Goal: Task Accomplishment & Management: Use online tool/utility

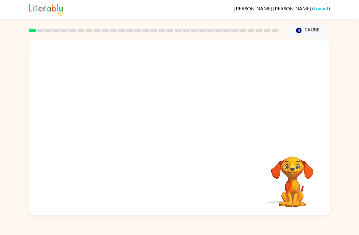
click at [163, 96] on video "Your browser must support playing .mp4 files to use Literably. Please try using…" at bounding box center [180, 91] width 302 height 103
click at [166, 94] on video "Your browser must support playing .mp4 files to use Literably. Please try using…" at bounding box center [180, 91] width 302 height 103
click at [181, 127] on div at bounding box center [179, 131] width 39 height 22
click at [175, 129] on div at bounding box center [179, 131] width 39 height 22
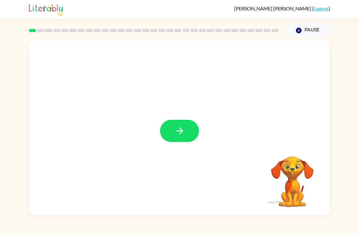
click at [175, 120] on button "button" at bounding box center [179, 131] width 39 height 22
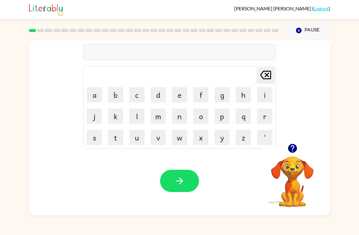
click at [113, 97] on button "b" at bounding box center [115, 94] width 15 height 15
click at [206, 118] on button "o" at bounding box center [200, 115] width 15 height 15
click at [261, 114] on button "r" at bounding box center [264, 115] width 15 height 15
click at [157, 95] on button "d" at bounding box center [158, 94] width 15 height 15
click at [177, 94] on button "e" at bounding box center [179, 94] width 15 height 15
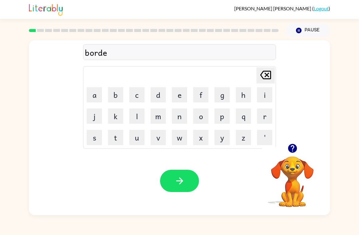
click at [259, 118] on button "r" at bounding box center [264, 115] width 15 height 15
click at [181, 175] on button "button" at bounding box center [179, 181] width 39 height 22
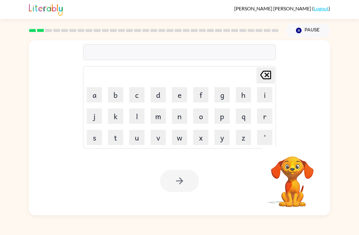
click at [263, 118] on button "r" at bounding box center [264, 115] width 15 height 15
click at [202, 116] on button "o" at bounding box center [200, 115] width 15 height 15
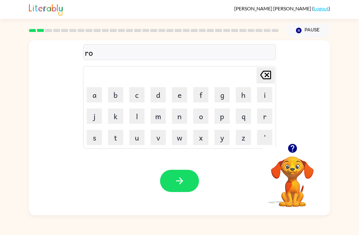
click at [138, 136] on button "u" at bounding box center [136, 137] width 15 height 15
click at [176, 119] on button "n" at bounding box center [179, 115] width 15 height 15
click at [156, 94] on button "d" at bounding box center [158, 94] width 15 height 15
click at [181, 175] on button "button" at bounding box center [179, 181] width 39 height 22
click at [154, 116] on button "m" at bounding box center [158, 115] width 15 height 15
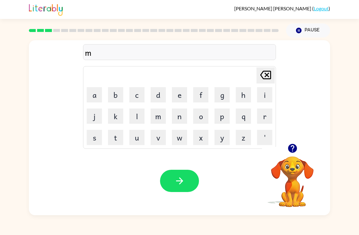
click at [96, 116] on button "j" at bounding box center [94, 115] width 15 height 15
click at [260, 76] on icon "[PERSON_NAME] last character input" at bounding box center [266, 75] width 15 height 15
click at [88, 139] on button "s" at bounding box center [94, 137] width 15 height 15
click at [260, 72] on icon "[PERSON_NAME] last character input" at bounding box center [266, 75] width 15 height 15
click at [101, 93] on button "a" at bounding box center [94, 94] width 15 height 15
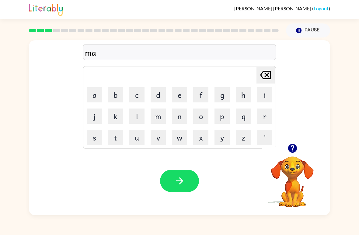
click at [96, 138] on button "s" at bounding box center [94, 137] width 15 height 15
click at [240, 94] on button "h" at bounding box center [243, 94] width 15 height 15
click at [266, 96] on button "i" at bounding box center [264, 94] width 15 height 15
click at [179, 118] on button "n" at bounding box center [179, 115] width 15 height 15
click at [172, 178] on button "button" at bounding box center [179, 181] width 39 height 22
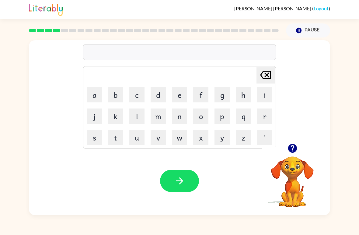
click at [116, 138] on button "t" at bounding box center [115, 137] width 15 height 15
click at [266, 118] on button "r" at bounding box center [264, 115] width 15 height 15
click at [94, 115] on button "j" at bounding box center [94, 115] width 15 height 15
click at [266, 70] on icon "[PERSON_NAME] last character input" at bounding box center [266, 75] width 15 height 15
click at [97, 93] on button "a" at bounding box center [94, 94] width 15 height 15
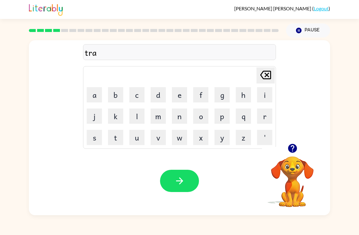
click at [265, 94] on button "i" at bounding box center [264, 94] width 15 height 15
click at [184, 109] on button "n" at bounding box center [179, 115] width 15 height 15
click at [185, 174] on button "button" at bounding box center [179, 181] width 39 height 22
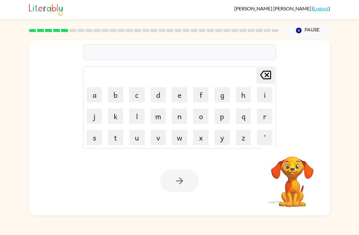
click at [159, 93] on button "d" at bounding box center [158, 94] width 15 height 15
click at [183, 92] on button "e" at bounding box center [179, 94] width 15 height 15
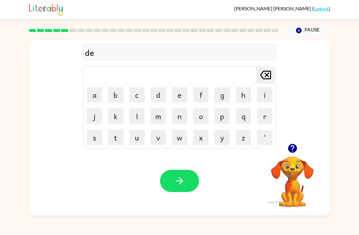
click at [202, 95] on button "f" at bounding box center [200, 94] width 15 height 15
click at [181, 94] on button "e" at bounding box center [179, 94] width 15 height 15
click at [179, 114] on button "n" at bounding box center [179, 115] width 15 height 15
click at [97, 134] on button "s" at bounding box center [94, 137] width 15 height 15
click at [264, 94] on button "i" at bounding box center [264, 94] width 15 height 15
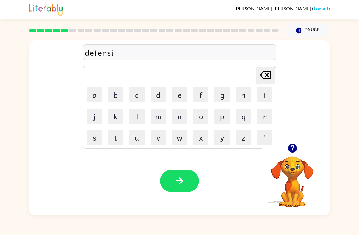
click at [161, 135] on button "v" at bounding box center [158, 137] width 15 height 15
click at [159, 94] on button "d" at bounding box center [158, 94] width 15 height 15
click at [274, 74] on button "[PERSON_NAME] last character input" at bounding box center [266, 75] width 18 height 16
click at [182, 97] on button "e" at bounding box center [179, 94] width 15 height 15
click at [173, 184] on button "button" at bounding box center [179, 181] width 39 height 22
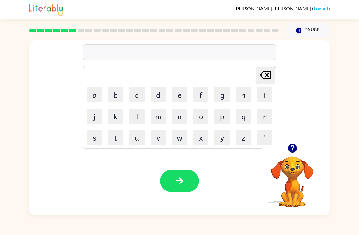
click at [160, 135] on button "v" at bounding box center [158, 137] width 15 height 15
click at [95, 93] on button "a" at bounding box center [94, 94] width 15 height 15
click at [138, 91] on button "c" at bounding box center [136, 94] width 15 height 15
click at [99, 94] on button "a" at bounding box center [94, 94] width 15 height 15
click at [113, 137] on button "t" at bounding box center [115, 137] width 15 height 15
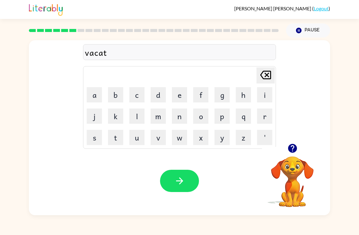
click at [261, 97] on button "i" at bounding box center [264, 94] width 15 height 15
click at [198, 114] on button "o" at bounding box center [200, 115] width 15 height 15
click at [181, 116] on button "n" at bounding box center [179, 115] width 15 height 15
click at [183, 171] on button "button" at bounding box center [179, 181] width 39 height 22
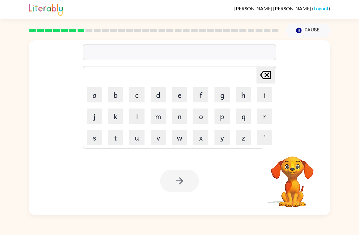
click at [222, 117] on button "p" at bounding box center [222, 115] width 15 height 15
click at [205, 115] on button "o" at bounding box center [200, 115] width 15 height 15
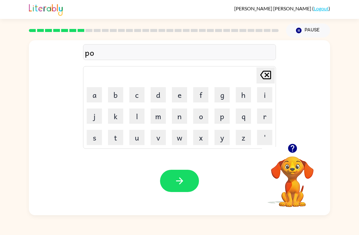
click at [195, 114] on button "o" at bounding box center [200, 115] width 15 height 15
click at [157, 93] on button "d" at bounding box center [158, 94] width 15 height 15
click at [136, 115] on button "l" at bounding box center [136, 115] width 15 height 15
click at [173, 98] on button "e" at bounding box center [179, 94] width 15 height 15
click at [184, 178] on icon "button" at bounding box center [180, 180] width 11 height 11
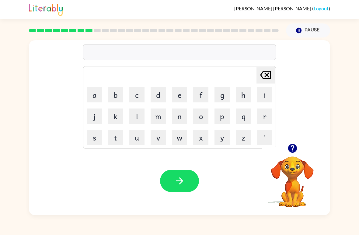
click at [266, 97] on button "i" at bounding box center [264, 94] width 15 height 15
click at [263, 73] on icon "[PERSON_NAME] last character input" at bounding box center [266, 75] width 15 height 15
click at [156, 115] on button "m" at bounding box center [158, 115] width 15 height 15
click at [261, 95] on button "i" at bounding box center [264, 94] width 15 height 15
click at [264, 113] on button "r" at bounding box center [264, 115] width 15 height 15
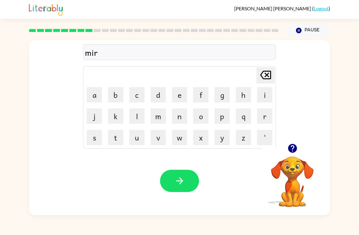
click at [263, 99] on button "i" at bounding box center [264, 94] width 15 height 15
click at [135, 91] on button "c" at bounding box center [136, 94] width 15 height 15
click at [133, 118] on button "l" at bounding box center [136, 115] width 15 height 15
click at [179, 96] on button "e" at bounding box center [179, 94] width 15 height 15
click at [174, 177] on button "button" at bounding box center [179, 181] width 39 height 22
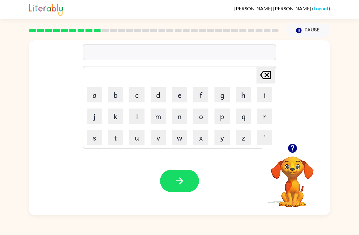
click at [290, 144] on icon "button" at bounding box center [293, 148] width 11 height 11
click at [155, 112] on button "m" at bounding box center [158, 115] width 15 height 15
click at [177, 95] on button "e" at bounding box center [179, 94] width 15 height 15
click at [89, 90] on button "a" at bounding box center [94, 94] width 15 height 15
click at [160, 98] on button "d" at bounding box center [158, 94] width 15 height 15
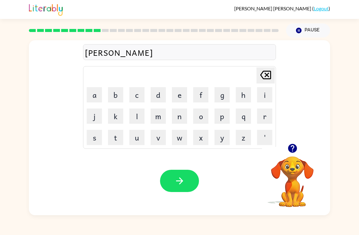
click at [164, 117] on button "m" at bounding box center [158, 115] width 15 height 15
click at [200, 112] on button "o" at bounding box center [200, 115] width 15 height 15
click at [258, 115] on button "r" at bounding box center [264, 115] width 15 height 15
click at [177, 114] on button "n" at bounding box center [179, 115] width 15 height 15
click at [271, 94] on button "i" at bounding box center [264, 94] width 15 height 15
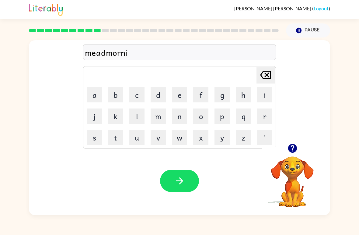
click at [178, 115] on button "n" at bounding box center [179, 115] width 15 height 15
click at [222, 97] on button "g" at bounding box center [222, 94] width 15 height 15
click at [184, 175] on button "button" at bounding box center [179, 181] width 39 height 22
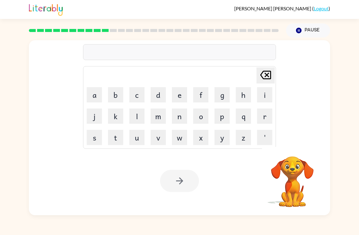
click at [158, 93] on button "d" at bounding box center [158, 94] width 15 height 15
click at [260, 93] on button "i" at bounding box center [264, 94] width 15 height 15
click at [94, 133] on button "s" at bounding box center [94, 137] width 15 height 15
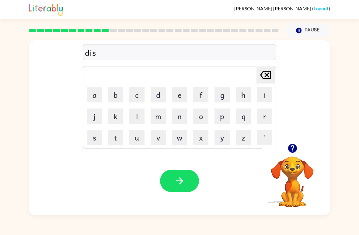
click at [115, 135] on button "t" at bounding box center [115, 137] width 15 height 15
click at [262, 112] on button "r" at bounding box center [264, 115] width 15 height 15
click at [204, 118] on button "o" at bounding box center [200, 115] width 15 height 15
click at [91, 133] on button "s" at bounding box center [94, 137] width 15 height 15
click at [115, 140] on button "t" at bounding box center [115, 137] width 15 height 15
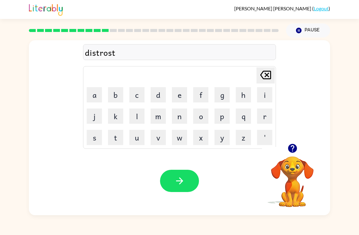
click at [179, 185] on icon "button" at bounding box center [180, 180] width 11 height 11
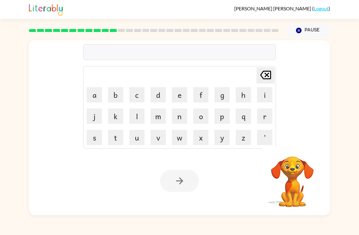
click at [264, 117] on button "r" at bounding box center [264, 115] width 15 height 15
click at [204, 116] on button "o" at bounding box center [200, 115] width 15 height 15
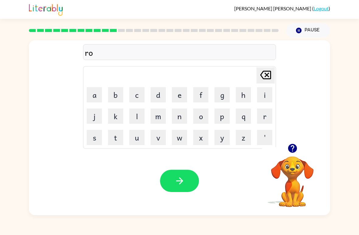
click at [92, 94] on button "a" at bounding box center [94, 94] width 15 height 15
click at [158, 96] on button "d" at bounding box center [158, 94] width 15 height 15
click at [181, 177] on icon "button" at bounding box center [180, 180] width 11 height 11
click at [137, 134] on button "u" at bounding box center [136, 137] width 15 height 15
click at [222, 115] on button "p" at bounding box center [222, 115] width 15 height 15
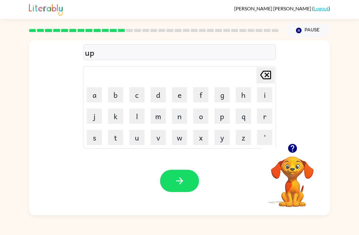
click at [223, 94] on button "g" at bounding box center [222, 94] width 15 height 15
click at [260, 120] on button "r" at bounding box center [264, 115] width 15 height 15
click at [94, 93] on button "a" at bounding box center [94, 94] width 15 height 15
click at [153, 93] on button "d" at bounding box center [158, 94] width 15 height 15
click at [172, 95] on button "e" at bounding box center [179, 94] width 15 height 15
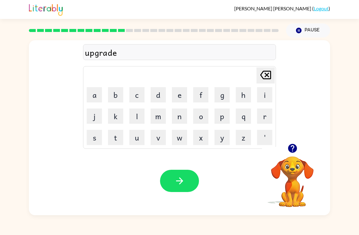
click at [175, 172] on button "button" at bounding box center [179, 181] width 39 height 22
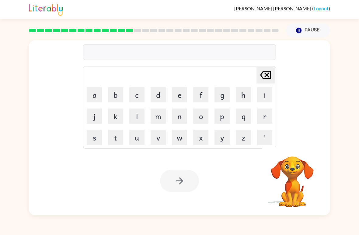
click at [155, 114] on button "m" at bounding box center [158, 115] width 15 height 15
click at [91, 93] on button "a" at bounding box center [94, 94] width 15 height 15
click at [161, 93] on button "d" at bounding box center [158, 94] width 15 height 15
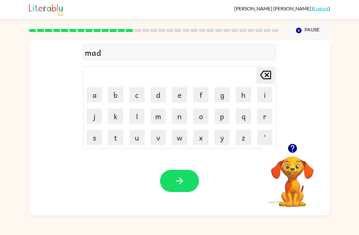
click at [176, 94] on button "e" at bounding box center [179, 94] width 15 height 15
click at [91, 137] on button "s" at bounding box center [94, 137] width 15 height 15
click at [179, 178] on icon "button" at bounding box center [180, 180] width 11 height 11
click at [117, 93] on button "b" at bounding box center [115, 94] width 15 height 15
click at [196, 115] on button "o" at bounding box center [200, 115] width 15 height 15
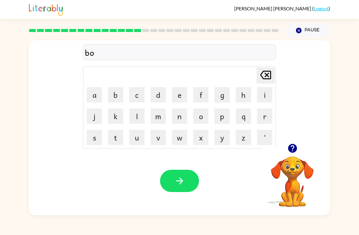
click at [179, 121] on button "n" at bounding box center [179, 115] width 15 height 15
click at [184, 92] on button "e" at bounding box center [179, 94] width 15 height 15
click at [98, 138] on button "s" at bounding box center [94, 137] width 15 height 15
click at [186, 175] on button "button" at bounding box center [179, 181] width 39 height 22
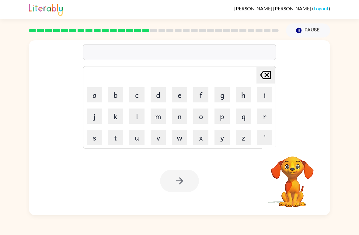
click at [94, 135] on button "s" at bounding box center [94, 137] width 15 height 15
click at [139, 134] on button "u" at bounding box center [136, 137] width 15 height 15
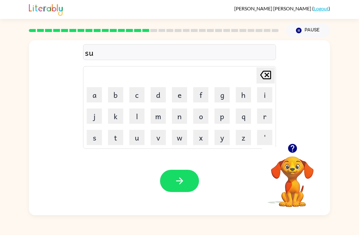
click at [185, 137] on button "w" at bounding box center [179, 137] width 15 height 15
click at [267, 114] on button "r" at bounding box center [264, 115] width 15 height 15
click at [178, 116] on button "n" at bounding box center [179, 115] width 15 height 15
click at [258, 76] on button "[PERSON_NAME] last character input" at bounding box center [266, 75] width 18 height 16
click at [157, 114] on button "m" at bounding box center [158, 115] width 15 height 15
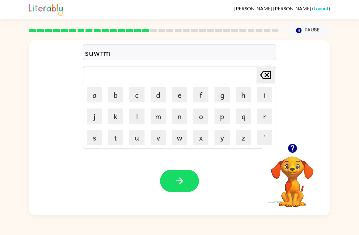
click at [178, 170] on button "button" at bounding box center [179, 181] width 39 height 22
click at [262, 115] on button "r" at bounding box center [264, 115] width 15 height 15
click at [94, 90] on button "a" at bounding box center [94, 94] width 15 height 15
click at [176, 138] on button "w" at bounding box center [179, 137] width 15 height 15
click at [157, 119] on button "m" at bounding box center [158, 115] width 15 height 15
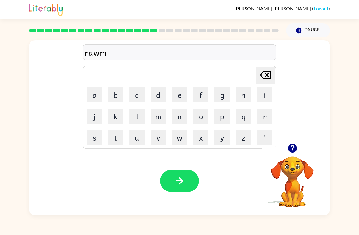
click at [187, 173] on button "button" at bounding box center [179, 181] width 39 height 22
click at [266, 118] on button "r" at bounding box center [264, 115] width 15 height 15
click at [181, 91] on button "e" at bounding box center [179, 94] width 15 height 15
click at [93, 97] on button "a" at bounding box center [94, 94] width 15 height 15
click at [159, 115] on button "m" at bounding box center [158, 115] width 15 height 15
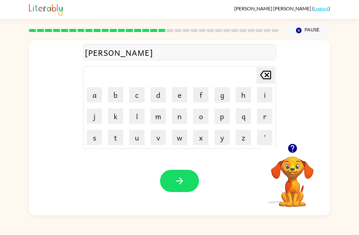
click at [267, 94] on button "i" at bounding box center [264, 94] width 15 height 15
click at [176, 116] on button "n" at bounding box center [179, 115] width 15 height 15
click at [220, 95] on button "g" at bounding box center [222, 94] width 15 height 15
click at [179, 170] on button "button" at bounding box center [179, 181] width 39 height 22
click at [261, 116] on button "r" at bounding box center [264, 115] width 15 height 15
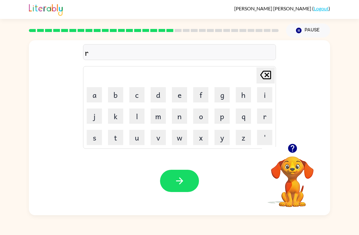
click at [180, 91] on button "e" at bounding box center [179, 94] width 15 height 15
click at [96, 138] on button "s" at bounding box center [94, 137] width 15 height 15
click at [242, 115] on button "q" at bounding box center [243, 115] width 15 height 15
click at [137, 136] on button "u" at bounding box center [136, 137] width 15 height 15
click at [179, 94] on button "e" at bounding box center [179, 94] width 15 height 15
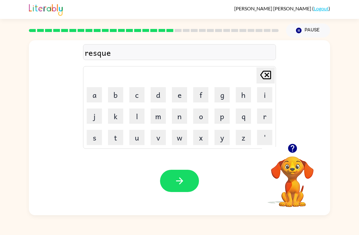
click at [92, 136] on button "s" at bounding box center [94, 137] width 15 height 15
click at [113, 136] on button "t" at bounding box center [115, 137] width 15 height 15
click at [168, 165] on div "Your browser must support playing .mp4 files to use Literably. Please try using…" at bounding box center [180, 181] width 302 height 69
click at [177, 171] on button "button" at bounding box center [179, 181] width 39 height 22
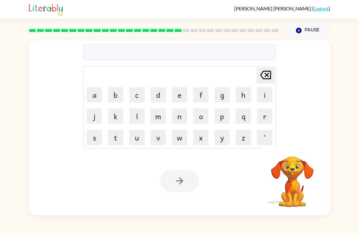
click at [96, 95] on button "a" at bounding box center [94, 94] width 15 height 15
click at [260, 119] on button "r" at bounding box center [264, 115] width 15 height 15
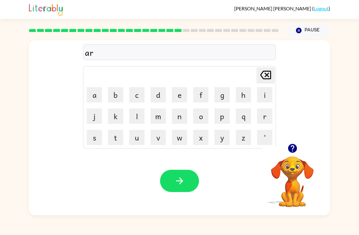
click at [245, 115] on button "q" at bounding box center [243, 115] width 15 height 15
click at [136, 137] on button "u" at bounding box center [136, 137] width 15 height 15
click at [181, 94] on button "e" at bounding box center [179, 94] width 15 height 15
click at [157, 110] on button "m" at bounding box center [158, 115] width 15 height 15
click at [178, 95] on button "e" at bounding box center [179, 94] width 15 height 15
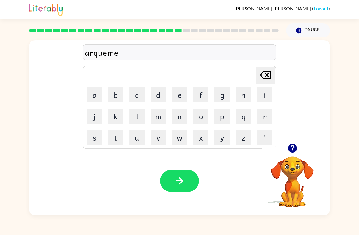
click at [181, 118] on button "n" at bounding box center [179, 115] width 15 height 15
click at [176, 172] on button "button" at bounding box center [179, 181] width 39 height 22
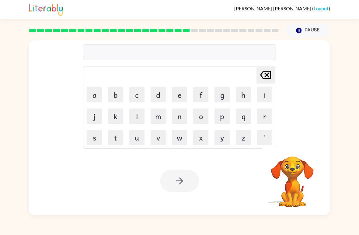
click at [204, 94] on button "f" at bounding box center [200, 94] width 15 height 15
click at [200, 114] on button "o" at bounding box center [200, 115] width 15 height 15
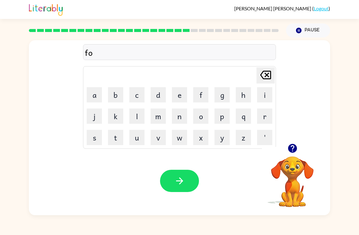
click at [138, 115] on button "l" at bounding box center [136, 115] width 15 height 15
click at [197, 111] on button "o" at bounding box center [200, 115] width 15 height 15
click at [177, 136] on button "w" at bounding box center [179, 137] width 15 height 15
click at [186, 175] on button "button" at bounding box center [179, 181] width 39 height 22
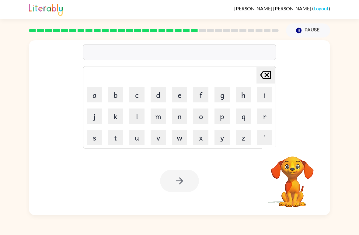
click at [93, 135] on button "s" at bounding box center [94, 137] width 15 height 15
click at [175, 93] on button "e" at bounding box center [179, 94] width 15 height 15
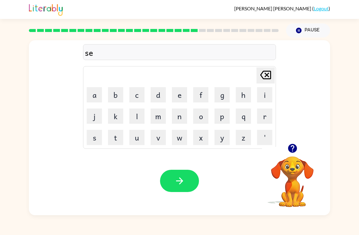
click at [179, 118] on button "n" at bounding box center [179, 115] width 15 height 15
click at [114, 135] on button "t" at bounding box center [115, 137] width 15 height 15
click at [179, 95] on button "e" at bounding box center [179, 94] width 15 height 15
click at [223, 115] on button "p" at bounding box center [222, 115] width 15 height 15
click at [176, 94] on button "e" at bounding box center [179, 94] width 15 height 15
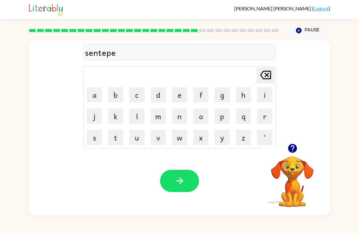
click at [96, 93] on button "a" at bounding box center [94, 94] width 15 height 15
click at [153, 95] on button "d" at bounding box center [158, 94] width 15 height 15
click at [180, 171] on button "button" at bounding box center [179, 181] width 39 height 22
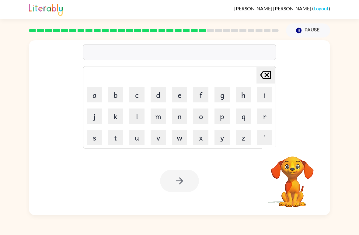
click at [93, 134] on button "s" at bounding box center [94, 137] width 15 height 15
click at [138, 137] on button "u" at bounding box center [136, 137] width 15 height 15
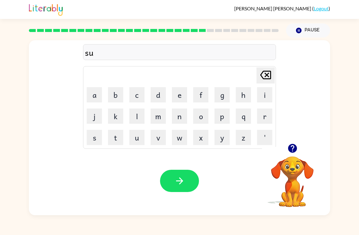
click at [93, 136] on button "s" at bounding box center [94, 137] width 15 height 15
click at [116, 137] on button "t" at bounding box center [115, 137] width 15 height 15
click at [97, 92] on button "a" at bounding box center [94, 94] width 15 height 15
click at [136, 136] on button "u" at bounding box center [136, 137] width 15 height 15
click at [267, 83] on div "[PERSON_NAME] last character input" at bounding box center [266, 76] width 15 height 16
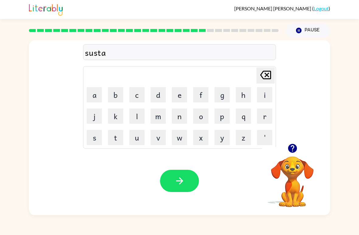
click at [182, 115] on button "n" at bounding box center [179, 115] width 15 height 15
click at [178, 92] on button "e" at bounding box center [179, 94] width 15 height 15
click at [178, 178] on icon "button" at bounding box center [180, 180] width 11 height 11
click at [294, 145] on icon "button" at bounding box center [292, 148] width 9 height 9
click at [200, 93] on button "f" at bounding box center [200, 94] width 15 height 15
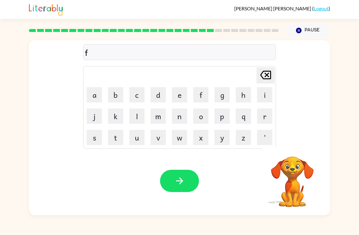
click at [200, 115] on button "o" at bounding box center [200, 115] width 15 height 15
click at [255, 119] on td "r" at bounding box center [265, 116] width 21 height 21
click at [270, 113] on button "r" at bounding box center [264, 115] width 15 height 15
click at [183, 136] on button "w" at bounding box center [179, 137] width 15 height 15
click at [202, 113] on button "o" at bounding box center [200, 115] width 15 height 15
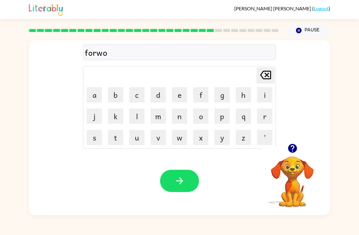
click at [268, 123] on button "r" at bounding box center [264, 115] width 15 height 15
click at [164, 101] on button "d" at bounding box center [158, 94] width 15 height 15
click at [177, 184] on icon "button" at bounding box center [180, 180] width 11 height 11
click at [263, 117] on button "r" at bounding box center [264, 115] width 15 height 15
click at [178, 91] on button "e" at bounding box center [179, 94] width 15 height 15
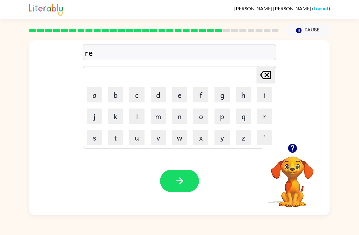
click at [97, 94] on button "a" at bounding box center [94, 94] width 15 height 15
click at [263, 111] on button "r" at bounding box center [264, 115] width 15 height 15
click at [256, 83] on td "[PERSON_NAME] last character input" at bounding box center [179, 75] width 191 height 17
click at [255, 76] on td "[PERSON_NAME] last character input" at bounding box center [179, 75] width 191 height 17
click at [259, 72] on icon "[PERSON_NAME] last character input" at bounding box center [266, 75] width 15 height 15
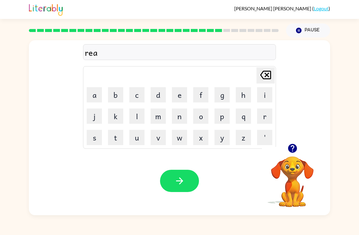
click at [141, 115] on button "l" at bounding box center [136, 115] width 15 height 15
click at [98, 96] on button "a" at bounding box center [94, 94] width 15 height 15
click at [155, 93] on button "d" at bounding box center [158, 94] width 15 height 15
click at [175, 93] on button "e" at bounding box center [179, 94] width 15 height 15
click at [153, 95] on button "d" at bounding box center [158, 94] width 15 height 15
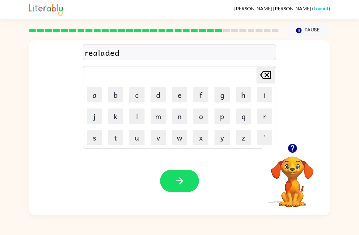
click at [172, 176] on button "button" at bounding box center [179, 181] width 39 height 22
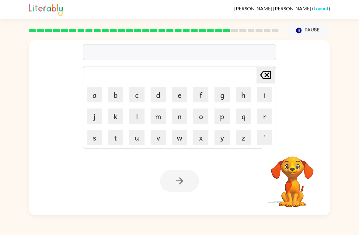
click at [217, 94] on button "g" at bounding box center [222, 94] width 15 height 15
click at [197, 114] on button "o" at bounding box center [200, 115] width 15 height 15
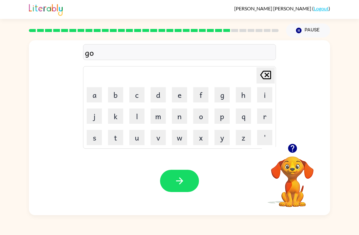
click at [116, 95] on button "b" at bounding box center [115, 94] width 15 height 15
click at [136, 112] on button "l" at bounding box center [136, 115] width 15 height 15
click at [182, 93] on button "e" at bounding box center [179, 94] width 15 height 15
click at [180, 116] on button "n" at bounding box center [179, 115] width 15 height 15
click at [178, 168] on div "Your browser must support playing .mp4 files to use Literably. Please try using…" at bounding box center [180, 181] width 302 height 69
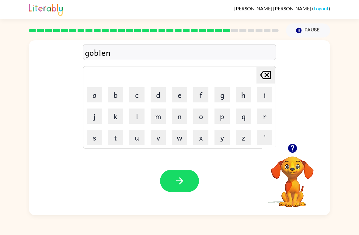
click at [173, 175] on button "button" at bounding box center [179, 181] width 39 height 22
click at [192, 181] on div at bounding box center [179, 181] width 39 height 22
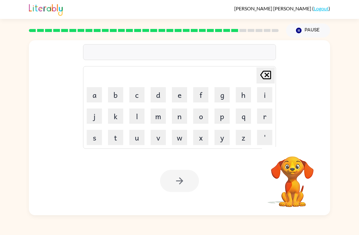
click at [140, 116] on button "l" at bounding box center [136, 115] width 15 height 15
click at [200, 118] on button "o" at bounding box center [200, 115] width 15 height 15
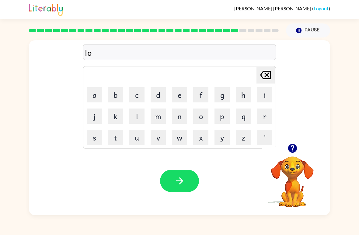
click at [158, 112] on button "m" at bounding box center [158, 115] width 15 height 15
click at [117, 91] on button "b" at bounding box center [115, 94] width 15 height 15
click at [181, 92] on button "e" at bounding box center [179, 94] width 15 height 15
click at [264, 115] on button "r" at bounding box center [264, 115] width 15 height 15
click at [267, 94] on button "i" at bounding box center [264, 94] width 15 height 15
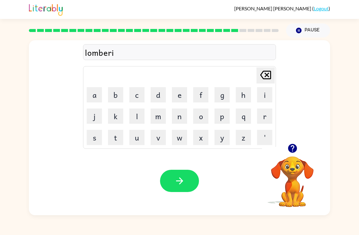
click at [262, 79] on icon "[PERSON_NAME] last character input" at bounding box center [266, 75] width 15 height 15
click at [95, 117] on button "j" at bounding box center [94, 115] width 15 height 15
click at [90, 89] on button "a" at bounding box center [94, 94] width 15 height 15
click at [132, 92] on button "c" at bounding box center [136, 94] width 15 height 15
click at [116, 117] on button "k" at bounding box center [115, 115] width 15 height 15
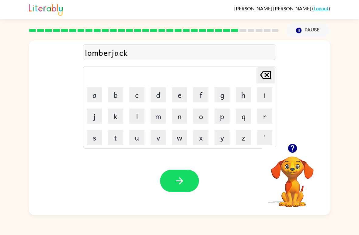
click at [183, 170] on button "button" at bounding box center [179, 181] width 39 height 22
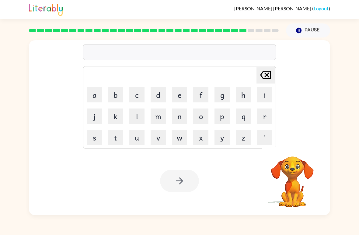
click at [242, 92] on button "h" at bounding box center [243, 94] width 15 height 15
click at [265, 71] on icon at bounding box center [265, 75] width 11 height 9
click at [138, 94] on button "c" at bounding box center [136, 94] width 15 height 15
click at [177, 98] on button "e" at bounding box center [179, 94] width 15 height 15
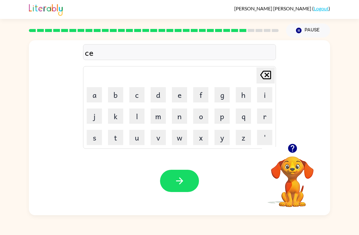
click at [95, 95] on button "a" at bounding box center [94, 94] width 15 height 15
click at [262, 118] on button "r" at bounding box center [264, 115] width 15 height 15
click at [90, 139] on button "s" at bounding box center [94, 137] width 15 height 15
click at [179, 175] on button "button" at bounding box center [179, 181] width 39 height 22
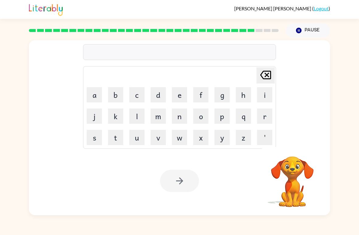
click at [98, 133] on button "s" at bounding box center [94, 137] width 15 height 15
click at [178, 99] on button "e" at bounding box center [179, 94] width 15 height 15
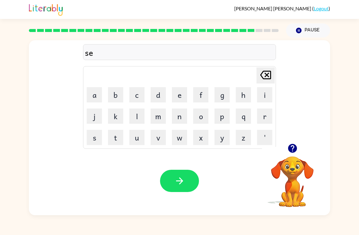
click at [264, 72] on icon at bounding box center [265, 75] width 11 height 9
click at [115, 135] on button "t" at bounding box center [115, 137] width 15 height 15
click at [244, 94] on button "h" at bounding box center [243, 94] width 15 height 15
click at [264, 92] on button "i" at bounding box center [264, 94] width 15 height 15
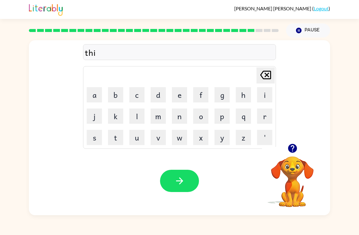
click at [183, 118] on button "n" at bounding box center [179, 115] width 15 height 15
click at [178, 175] on button "button" at bounding box center [179, 181] width 39 height 22
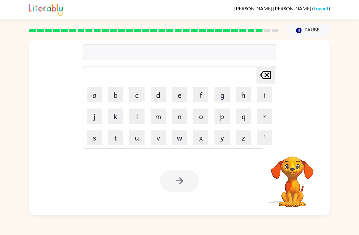
click at [96, 138] on button "s" at bounding box center [94, 137] width 15 height 15
click at [202, 113] on button "o" at bounding box center [200, 115] width 15 height 15
click at [267, 114] on button "r" at bounding box center [264, 115] width 15 height 15
click at [259, 79] on icon "[PERSON_NAME] last character input" at bounding box center [266, 75] width 15 height 15
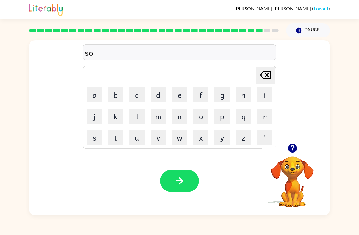
click at [139, 119] on button "l" at bounding box center [136, 115] width 15 height 15
click at [159, 134] on button "v" at bounding box center [158, 137] width 15 height 15
click at [179, 95] on button "e" at bounding box center [179, 94] width 15 height 15
click at [263, 115] on button "r" at bounding box center [264, 115] width 15 height 15
click at [182, 134] on button "w" at bounding box center [179, 137] width 15 height 15
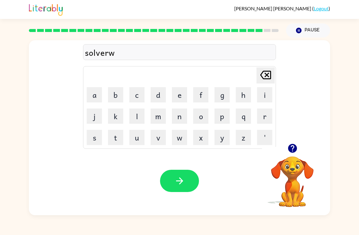
click at [242, 95] on button "h" at bounding box center [243, 94] width 15 height 15
click at [177, 95] on button "e" at bounding box center [179, 94] width 15 height 15
click at [267, 115] on button "r" at bounding box center [264, 115] width 15 height 15
click at [181, 92] on button "e" at bounding box center [179, 94] width 15 height 15
click at [173, 177] on button "button" at bounding box center [179, 181] width 39 height 22
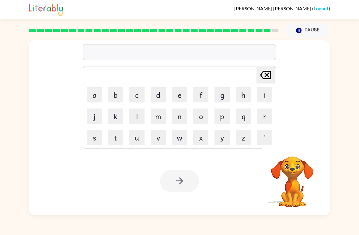
click at [200, 118] on button "o" at bounding box center [200, 115] width 15 height 15
click at [176, 119] on button "n" at bounding box center [179, 115] width 15 height 15
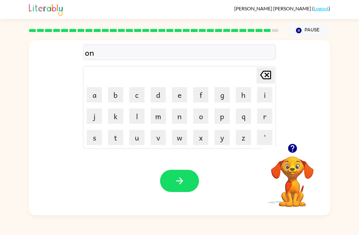
click at [97, 95] on button "a" at bounding box center [94, 94] width 15 height 15
click at [203, 97] on button "f" at bounding box center [200, 94] width 15 height 15
click at [263, 120] on button "r" at bounding box center [264, 115] width 15 height 15
click at [90, 140] on button "s" at bounding box center [94, 137] width 15 height 15
click at [264, 77] on icon "[PERSON_NAME] last character input" at bounding box center [266, 75] width 15 height 15
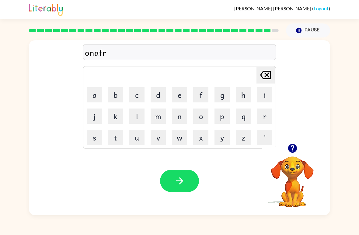
click at [84, 94] on td "a" at bounding box center [94, 94] width 21 height 21
click at [94, 94] on button "a" at bounding box center [94, 94] width 15 height 15
click at [157, 94] on button "d" at bounding box center [158, 94] width 15 height 15
click at [186, 95] on button "e" at bounding box center [179, 94] width 15 height 15
click at [175, 175] on button "button" at bounding box center [179, 181] width 39 height 22
